Goal: Information Seeking & Learning: Learn about a topic

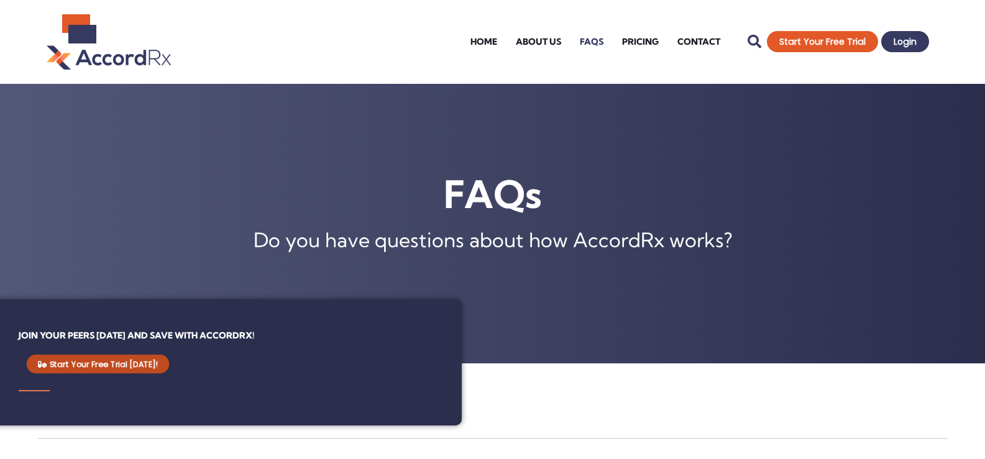
click at [120, 367] on span "Start Your Free Trial Today!" at bounding box center [104, 364] width 109 height 8
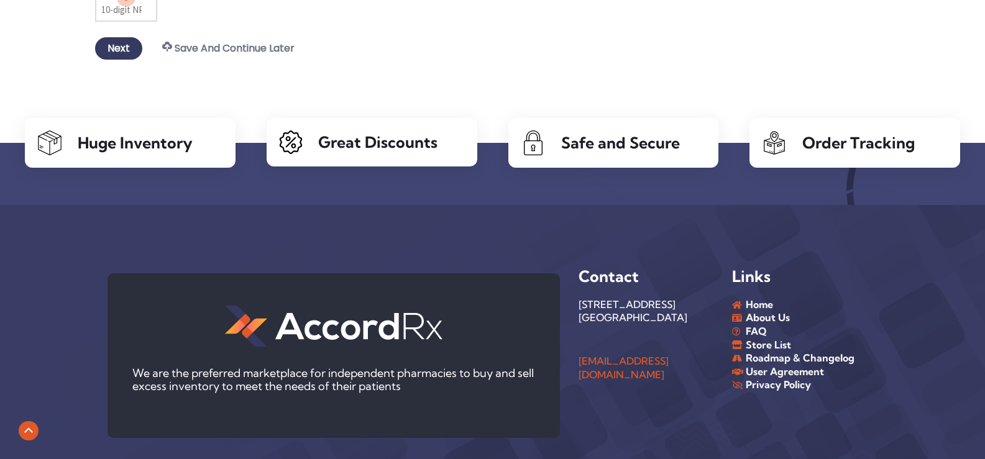
scroll to position [621, 0]
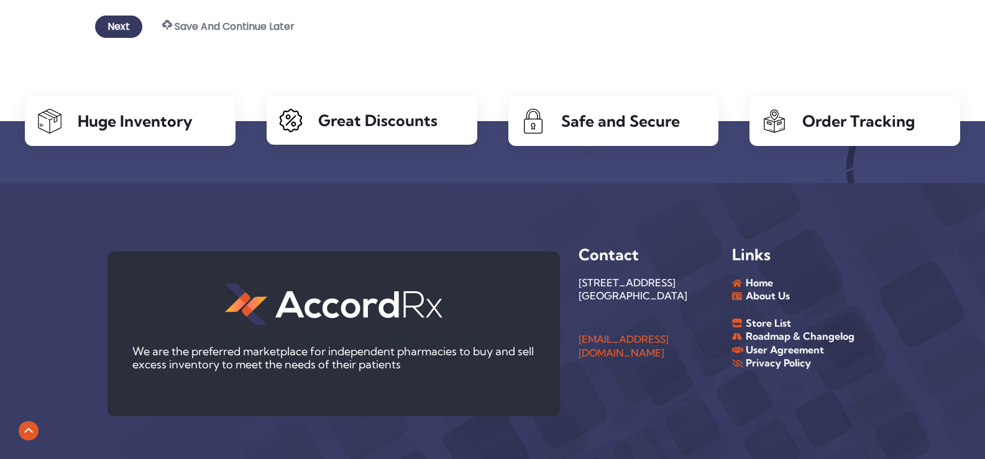
click at [759, 314] on span "FAQ" at bounding box center [755, 310] width 24 height 14
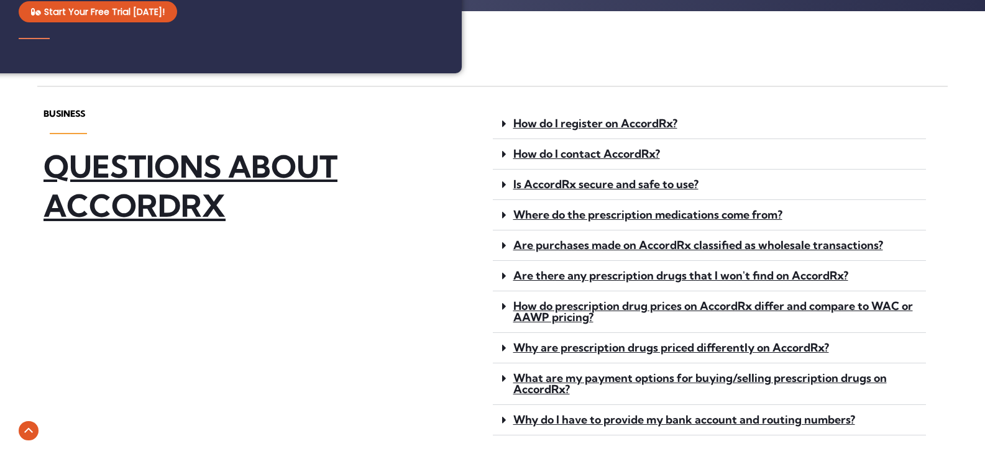
scroll to position [373, 0]
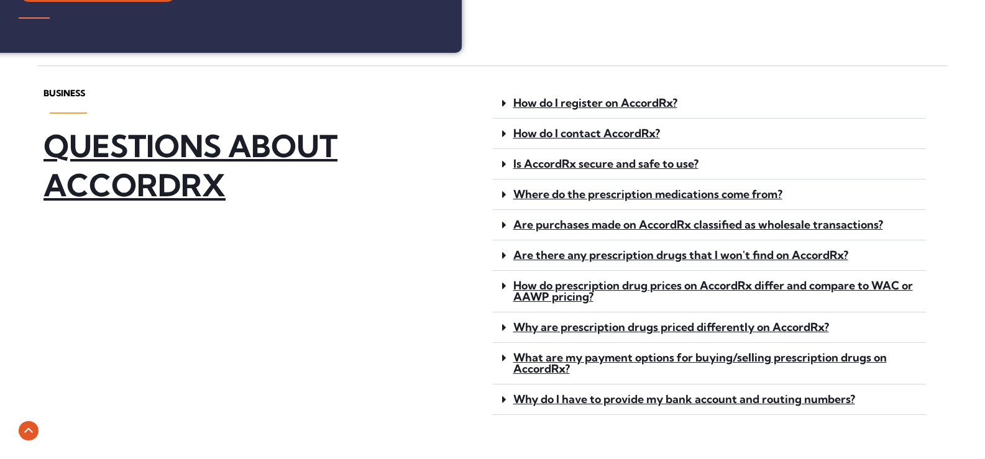
click at [503, 104] on icon at bounding box center [504, 103] width 4 height 11
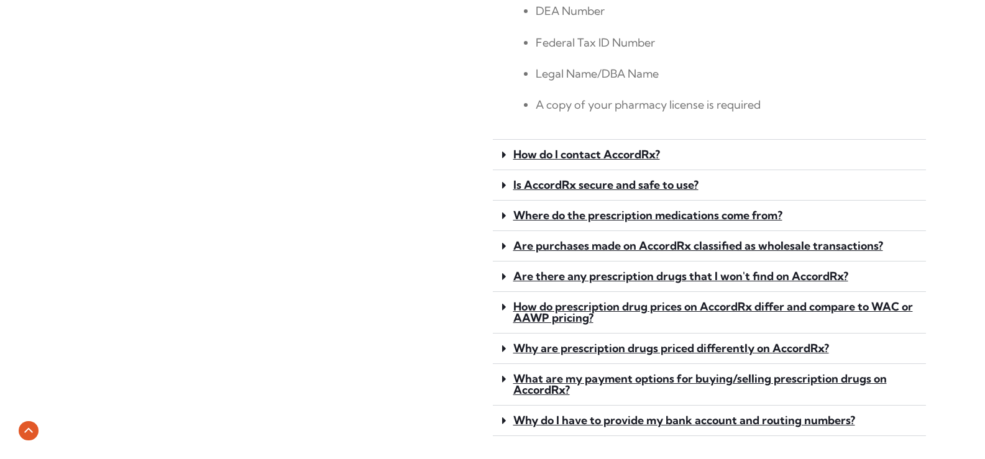
scroll to position [746, 0]
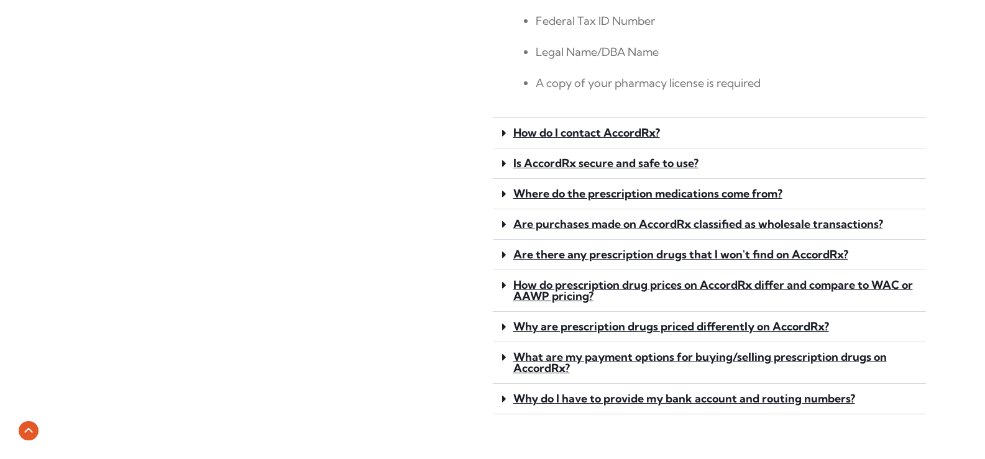
click at [503, 133] on icon at bounding box center [504, 132] width 4 height 11
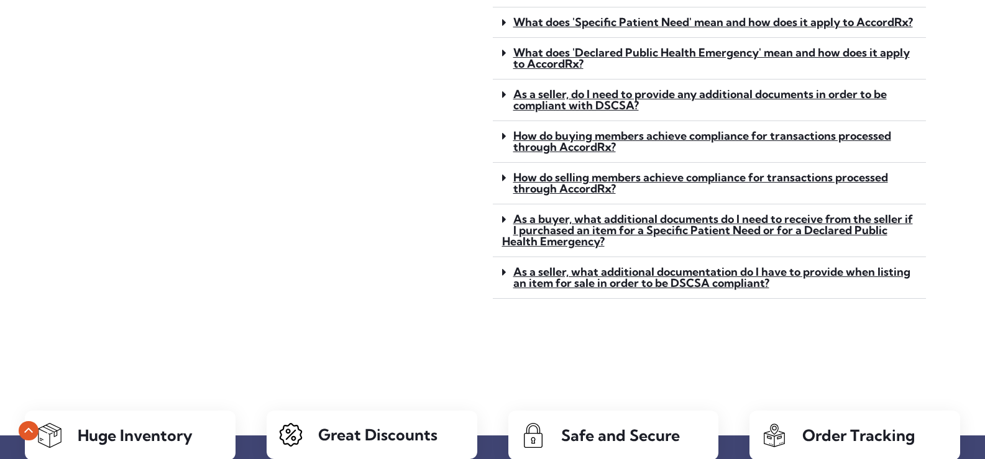
scroll to position [1367, 0]
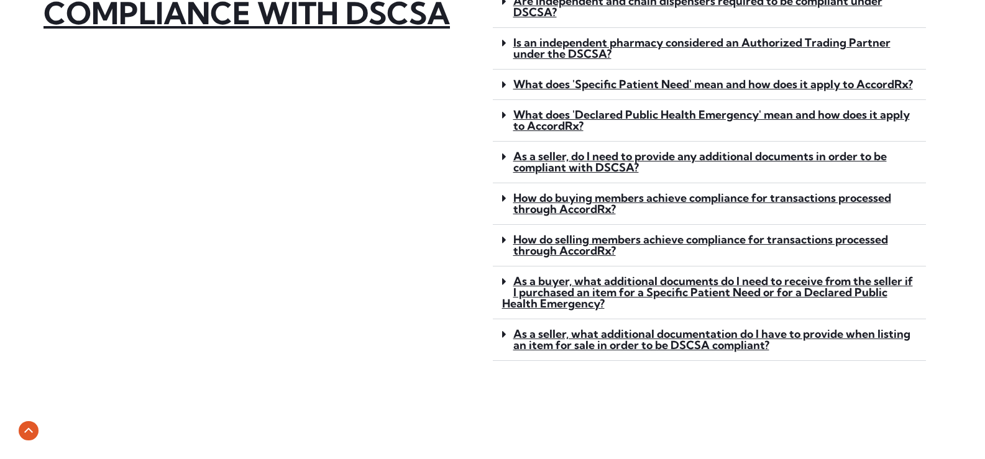
click at [504, 157] on icon at bounding box center [504, 156] width 4 height 11
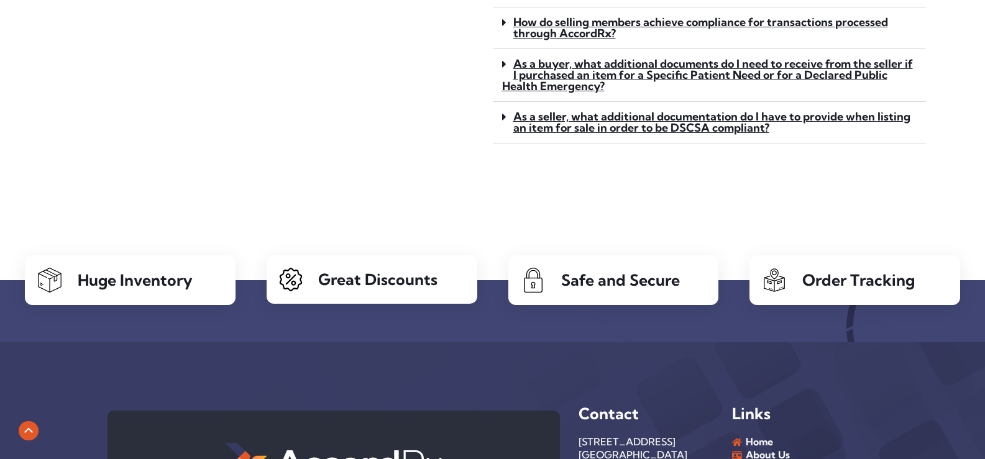
scroll to position [1802, 0]
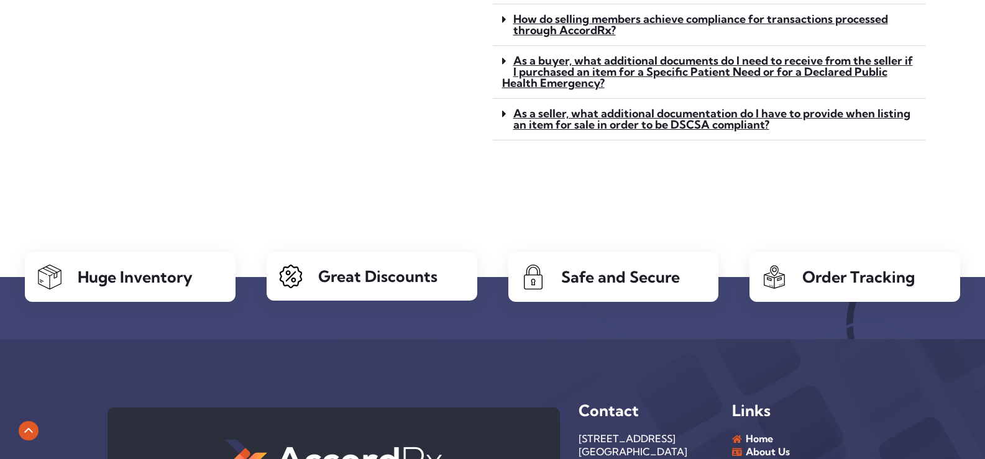
click at [505, 114] on icon at bounding box center [504, 113] width 4 height 11
